Goal: Find specific page/section: Find specific page/section

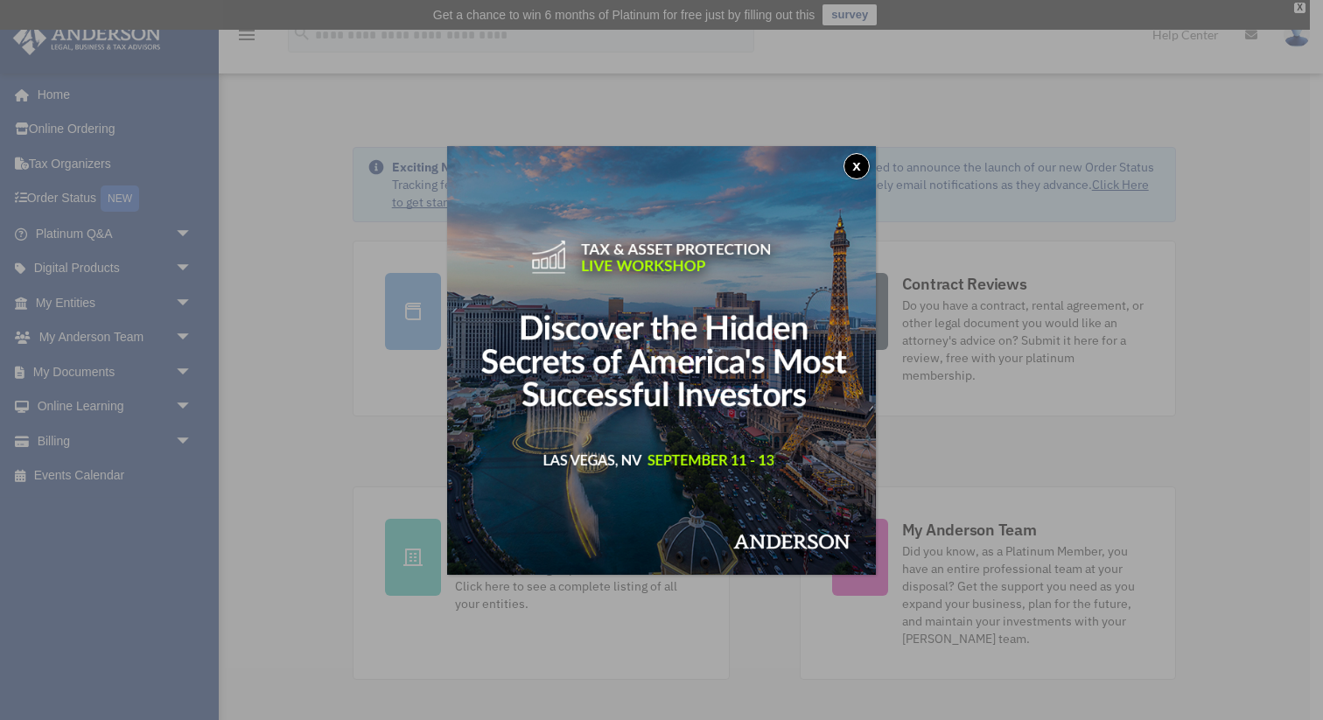
click at [856, 162] on button "x" at bounding box center [856, 166] width 26 height 26
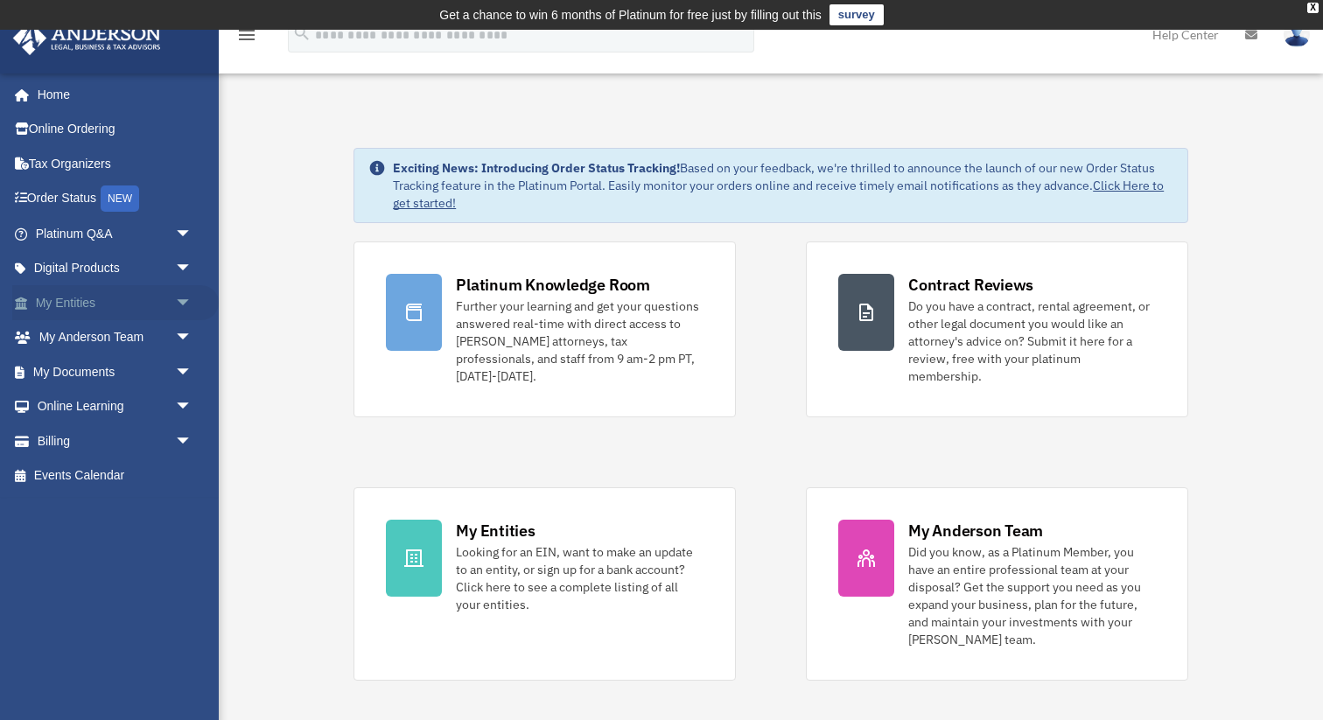
click at [116, 296] on link "My Entities arrow_drop_down" at bounding box center [115, 302] width 206 height 35
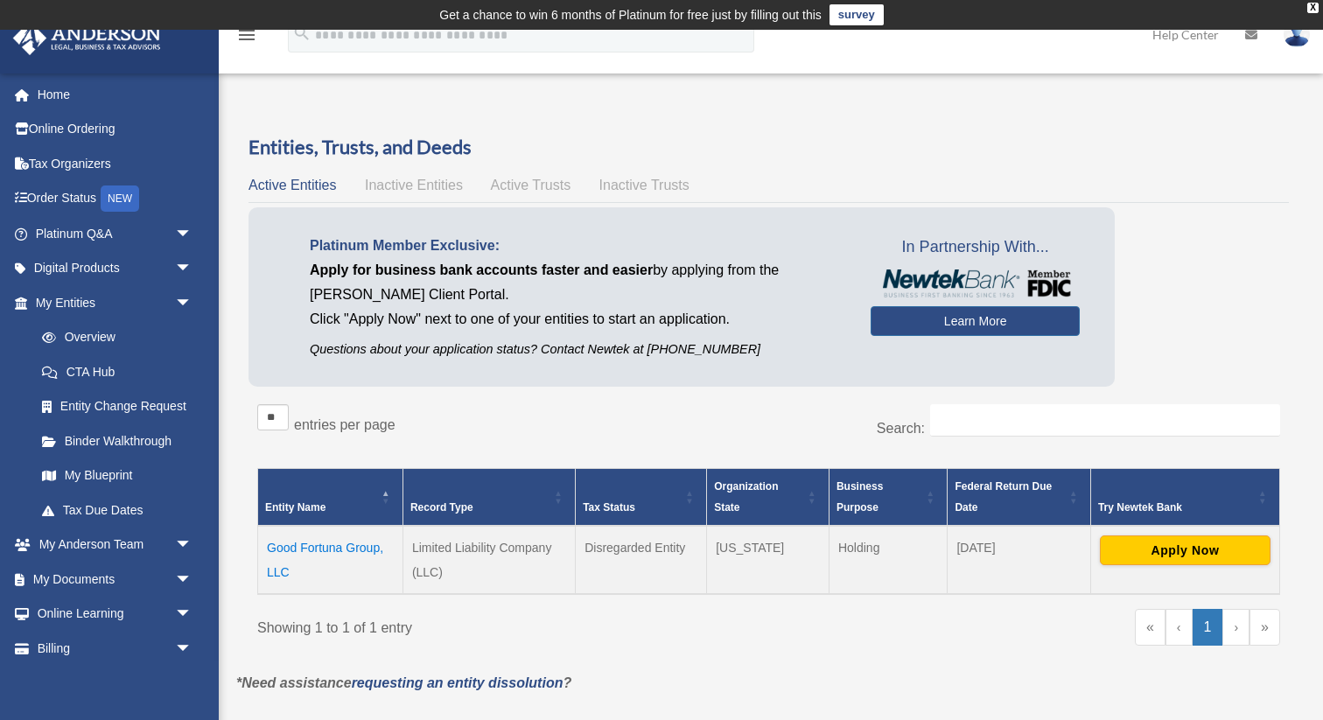
drag, startPoint x: 320, startPoint y: 573, endPoint x: 269, endPoint y: 548, distance: 56.3
click at [269, 548] on td "Good Fortuna Group, LLC" at bounding box center [330, 560] width 145 height 68
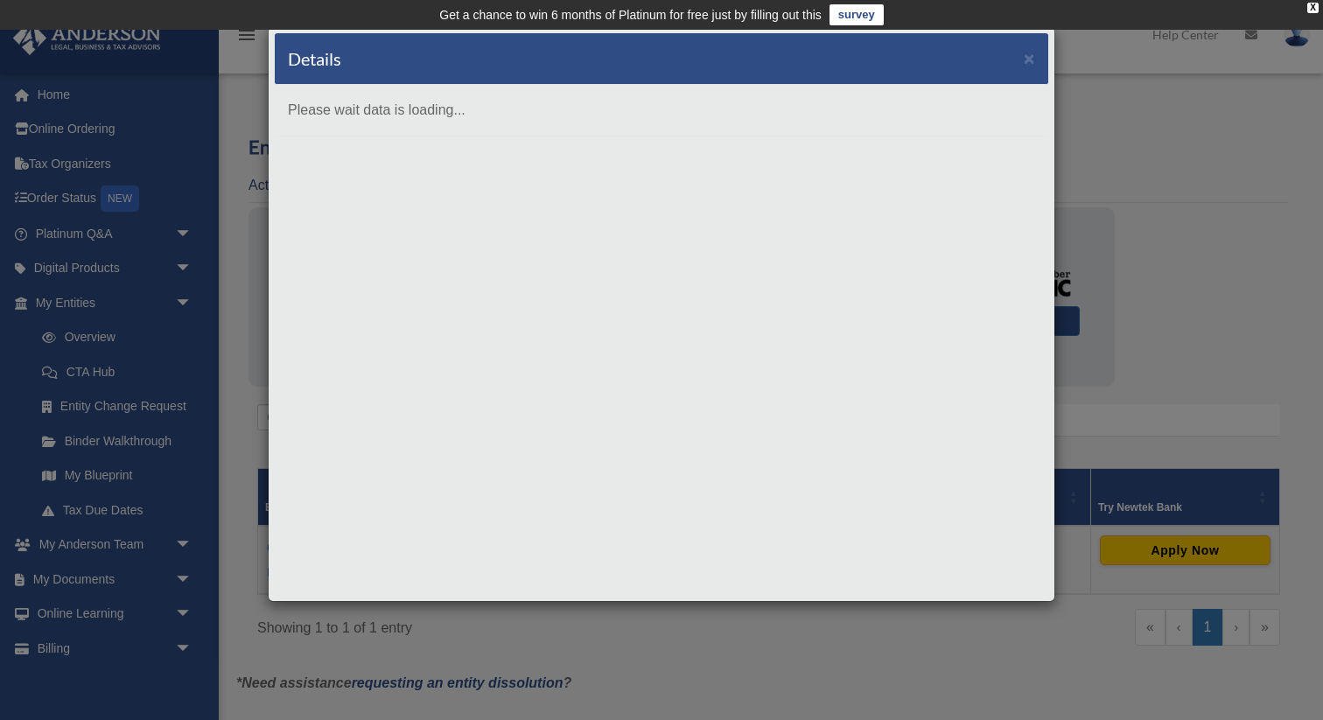
copy td "Good Fortuna Group, LLC"
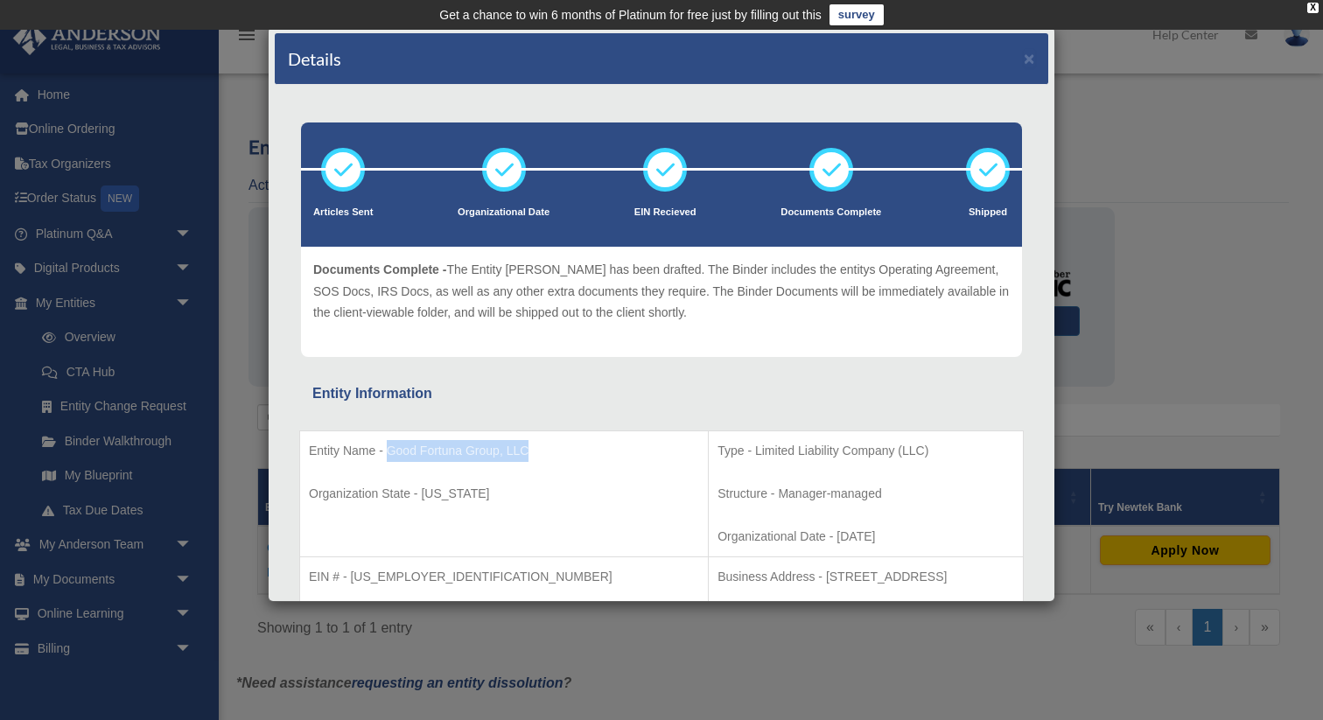
drag, startPoint x: 537, startPoint y: 452, endPoint x: 388, endPoint y: 444, distance: 148.9
click at [388, 444] on p "Entity Name - Good Fortuna Group, LLC" at bounding box center [504, 451] width 390 height 22
copy p "Good Fortuna Group, LLC"
click at [1027, 66] on button "×" at bounding box center [1028, 58] width 11 height 18
